Goal: Transaction & Acquisition: Purchase product/service

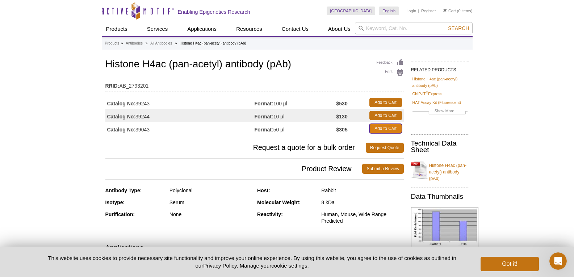
click at [388, 126] on link "Add to Cart" at bounding box center [386, 128] width 33 height 9
click at [389, 115] on link "Add to Cart" at bounding box center [386, 115] width 33 height 9
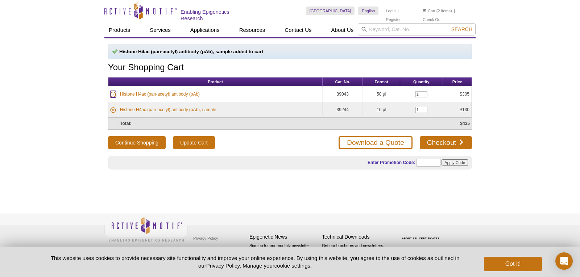
click at [113, 92] on icon at bounding box center [113, 95] width 6 height 6
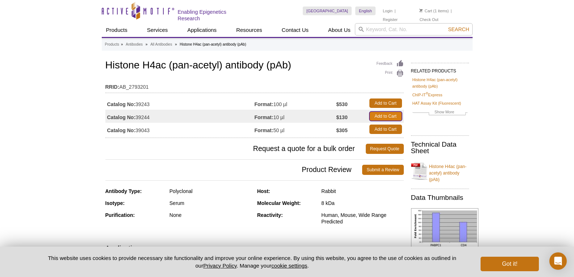
click at [388, 117] on link "Add to Cart" at bounding box center [386, 116] width 33 height 9
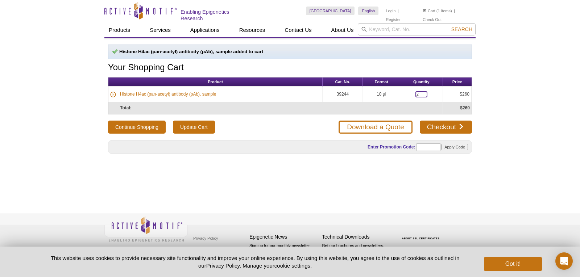
drag, startPoint x: 418, startPoint y: 91, endPoint x: 411, endPoint y: 91, distance: 6.9
click at [411, 91] on td "2" at bounding box center [421, 95] width 43 height 16
type input "1"
click at [108, 121] on button "Continue Shopping" at bounding box center [137, 127] width 58 height 13
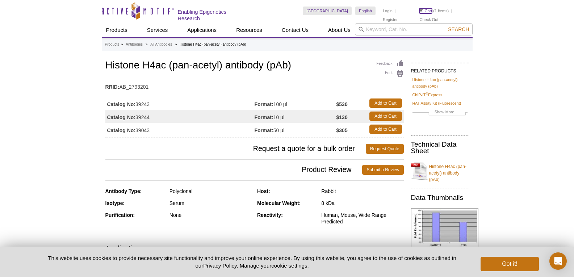
click at [430, 9] on link "Cart" at bounding box center [426, 10] width 13 height 5
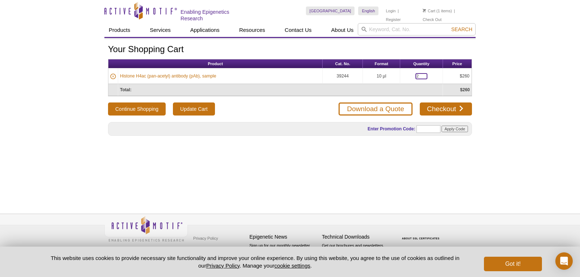
click at [420, 74] on input "2" at bounding box center [421, 76] width 12 height 6
type input "1"
click at [108, 103] on button "Continue Shopping" at bounding box center [137, 109] width 58 height 13
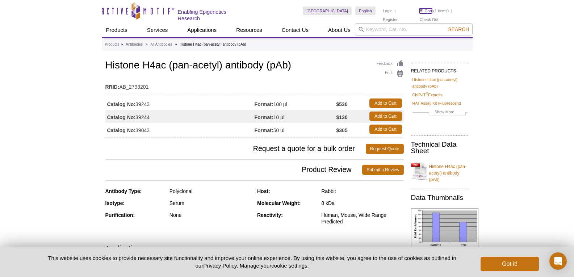
click at [429, 10] on link "Cart" at bounding box center [426, 10] width 13 height 5
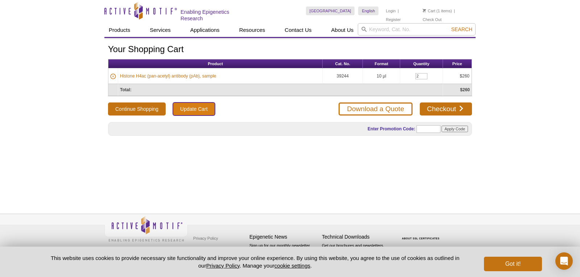
click at [186, 106] on input "Update Cart" at bounding box center [194, 109] width 42 height 13
drag, startPoint x: 421, startPoint y: 75, endPoint x: 413, endPoint y: 75, distance: 7.6
click at [415, 75] on input "2" at bounding box center [421, 76] width 12 height 6
type input "1"
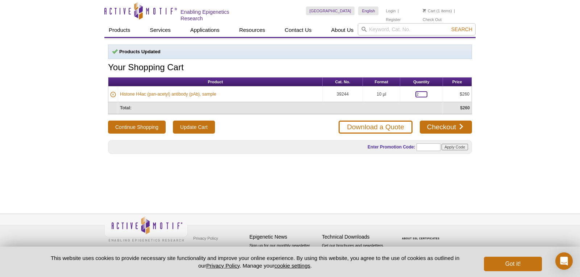
drag, startPoint x: 420, startPoint y: 93, endPoint x: 412, endPoint y: 94, distance: 7.3
click at [415, 94] on input "2" at bounding box center [421, 94] width 12 height 6
type input "1"
click at [206, 125] on input "Update Cart" at bounding box center [194, 127] width 42 height 13
click at [456, 126] on link "Checkout" at bounding box center [446, 127] width 52 height 13
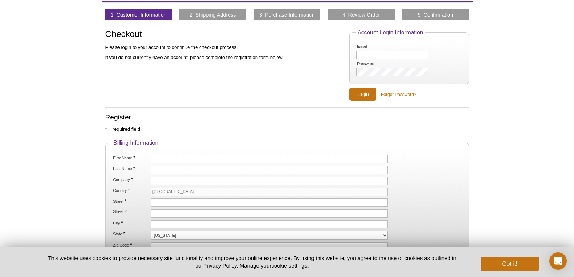
scroll to position [72, 0]
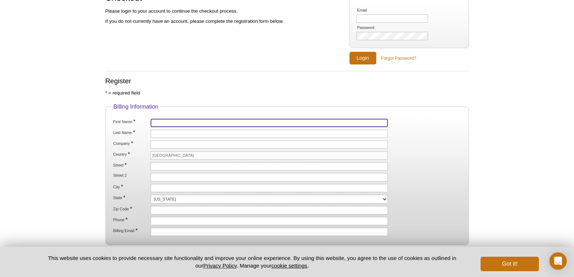
click at [179, 122] on input "First Name *" at bounding box center [270, 123] width 238 height 8
type input "Suzie"
type input "[PERSON_NAME]"
type input "The Citadel - Biology Dept"
type input "171 Moultrie St"
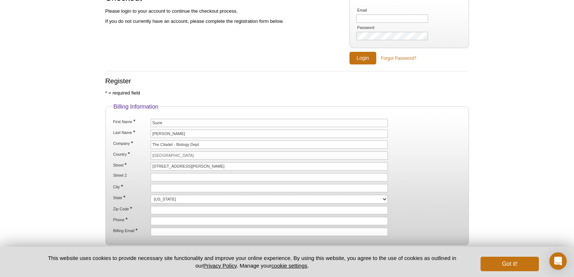
type input "2 Jones Ave - Duckett Hall 119"
type input "[GEOGRAPHIC_DATA]"
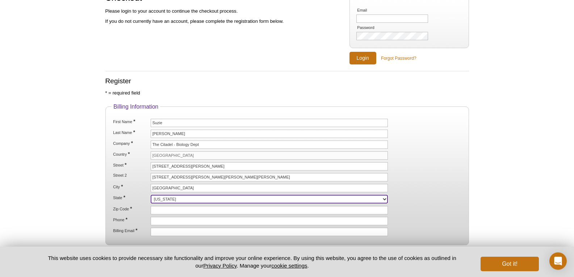
select select "SC"
type input "29409"
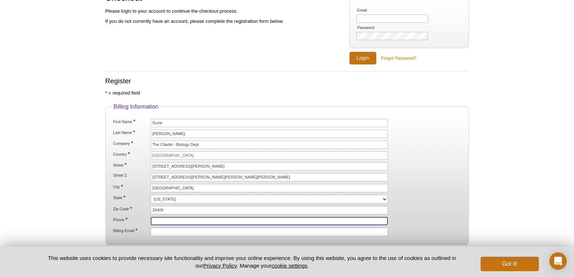
type input "8439535203"
type input "[EMAIL_ADDRESS][DOMAIN_NAME]"
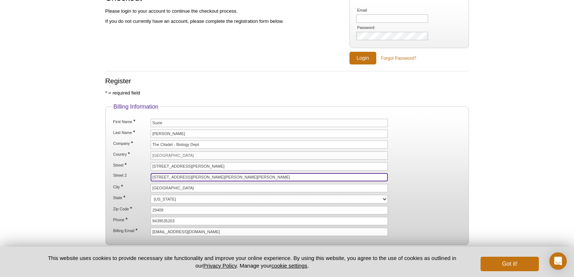
drag, startPoint x: 227, startPoint y: 175, endPoint x: 143, endPoint y: 179, distance: 83.8
click at [143, 179] on li "Street 2 2 Jones Ave - Duckett Hall 119" at bounding box center [286, 177] width 349 height 8
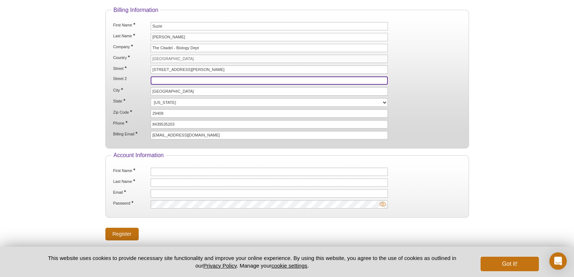
scroll to position [181, 0]
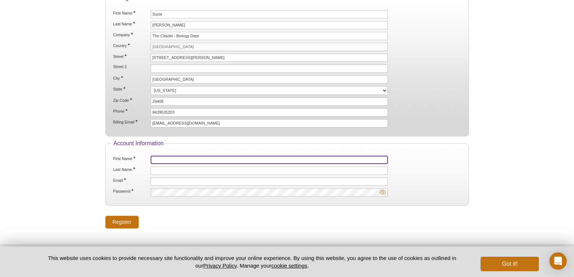
click at [184, 156] on input "First Name *" at bounding box center [270, 160] width 238 height 8
type input "Suzie"
type input "Steed"
type input "[EMAIL_ADDRESS][DOMAIN_NAME]"
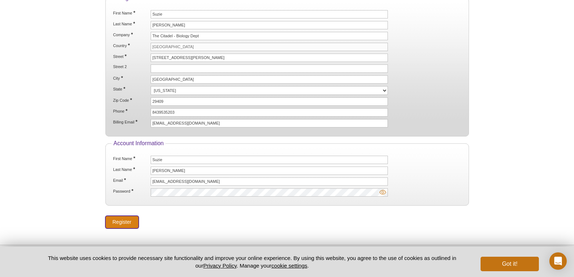
click at [121, 218] on input "Register" at bounding box center [121, 222] width 33 height 13
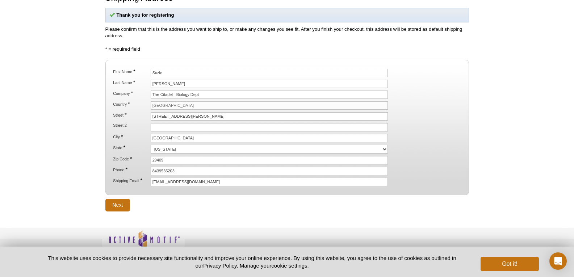
scroll to position [86, 0]
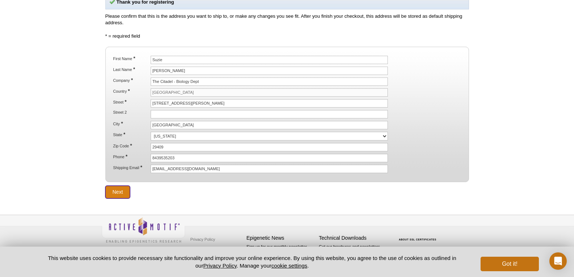
click at [126, 186] on input "Next" at bounding box center [117, 192] width 25 height 13
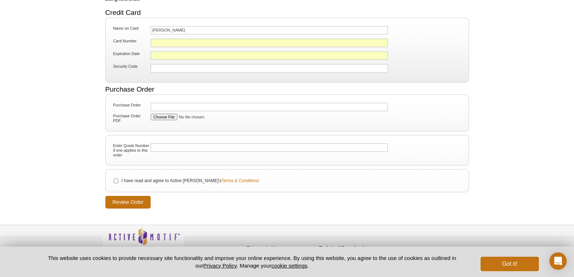
scroll to position [101, 0]
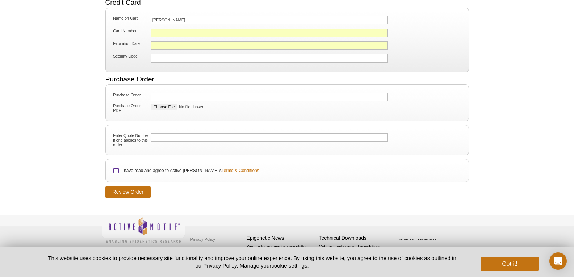
click at [114, 169] on input "I have read and agree to Active [PERSON_NAME]'s Terms & Conditions" at bounding box center [116, 171] width 5 height 5
checkbox input "true"
click at [124, 189] on input "Review Order" at bounding box center [128, 192] width 46 height 13
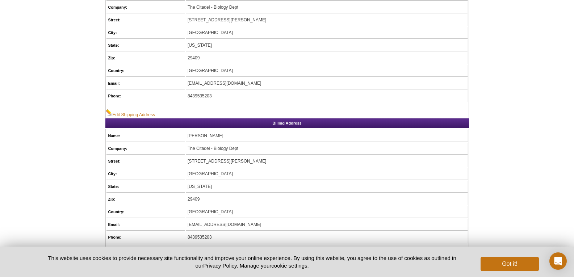
scroll to position [72, 0]
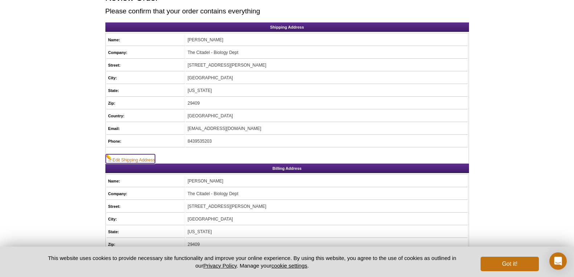
click at [143, 159] on link "Edit Shipping Address" at bounding box center [130, 158] width 49 height 9
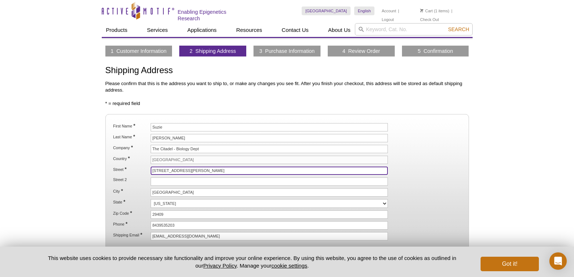
drag, startPoint x: 204, startPoint y: 170, endPoint x: 146, endPoint y: 173, distance: 58.8
click at [146, 173] on li "Street * 171 Moultrie St" at bounding box center [286, 171] width 349 height 8
type input "2 Jones Ave"
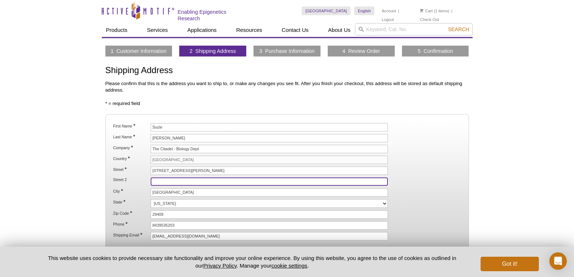
type input "Duckett Hall 119"
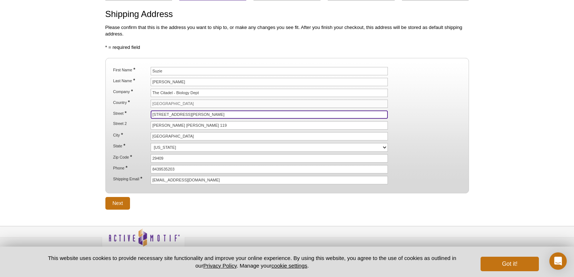
scroll to position [67, 0]
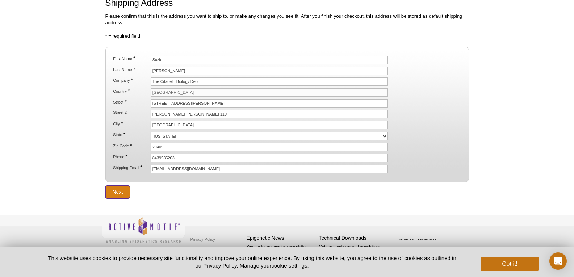
click at [120, 193] on input "Next" at bounding box center [117, 192] width 25 height 13
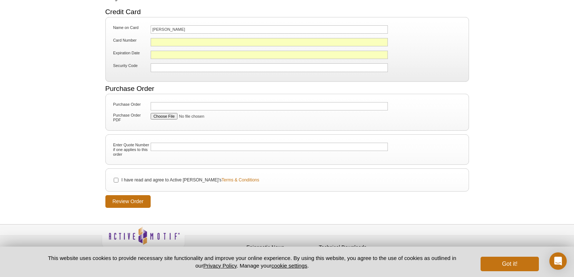
scroll to position [101, 0]
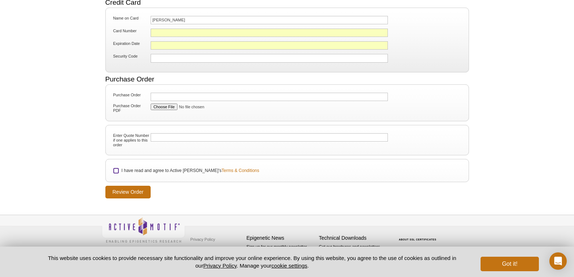
click at [116, 169] on input "I have read and agree to Active [PERSON_NAME]'s Terms & Conditions" at bounding box center [116, 171] width 5 height 5
checkbox input "true"
click at [125, 189] on input "Review Order" at bounding box center [128, 192] width 46 height 13
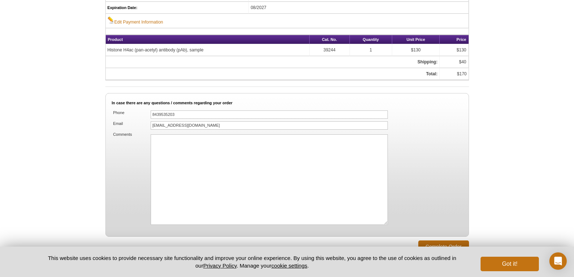
scroll to position [471, 0]
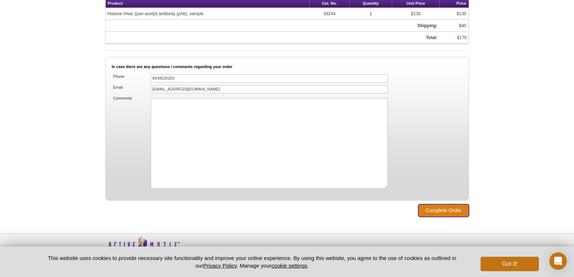
click at [444, 210] on input "Complete Order" at bounding box center [444, 210] width 51 height 13
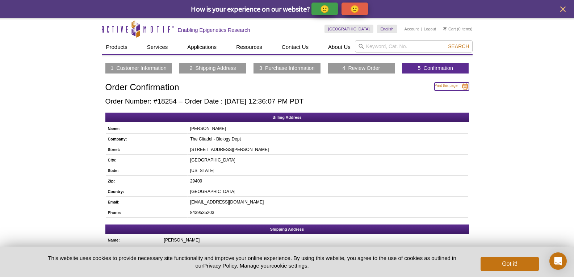
click at [452, 87] on link "Print this page" at bounding box center [452, 87] width 34 height 8
click at [455, 86] on link "Print this page" at bounding box center [452, 87] width 34 height 8
